Goal: Find specific page/section

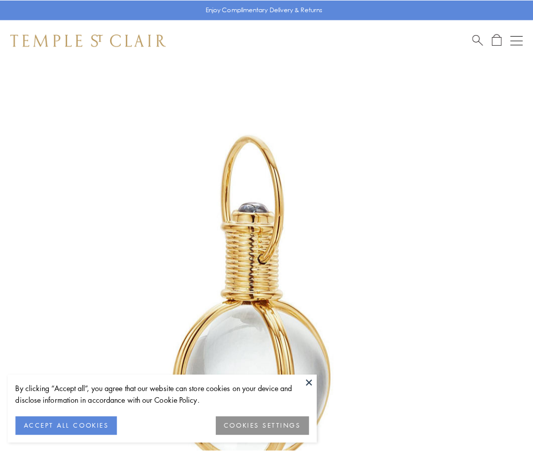
scroll to position [265, 0]
